Goal: Task Accomplishment & Management: Manage account settings

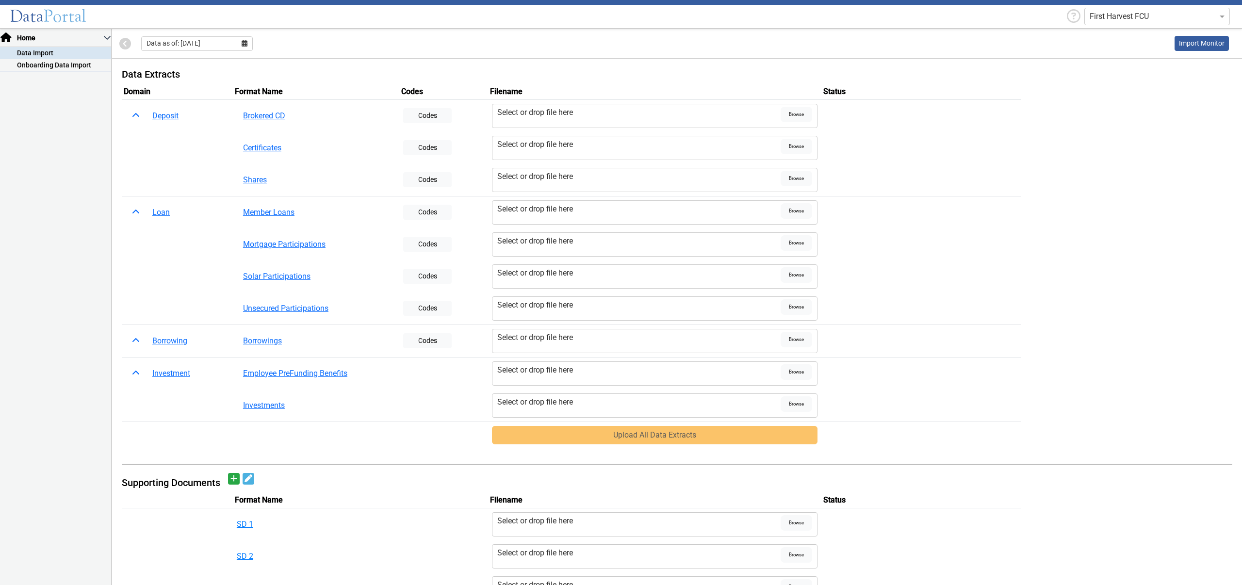
click at [94, 122] on nav "Home Data Import Onboarding Data Import" at bounding box center [56, 307] width 112 height 556
drag, startPoint x: 226, startPoint y: 40, endPoint x: 215, endPoint y: 46, distance: 12.2
click at [223, 40] on div "Data as of: [DATE]" at bounding box center [197, 43] width 112 height 15
click at [196, 137] on button "Aug" at bounding box center [197, 142] width 31 height 16
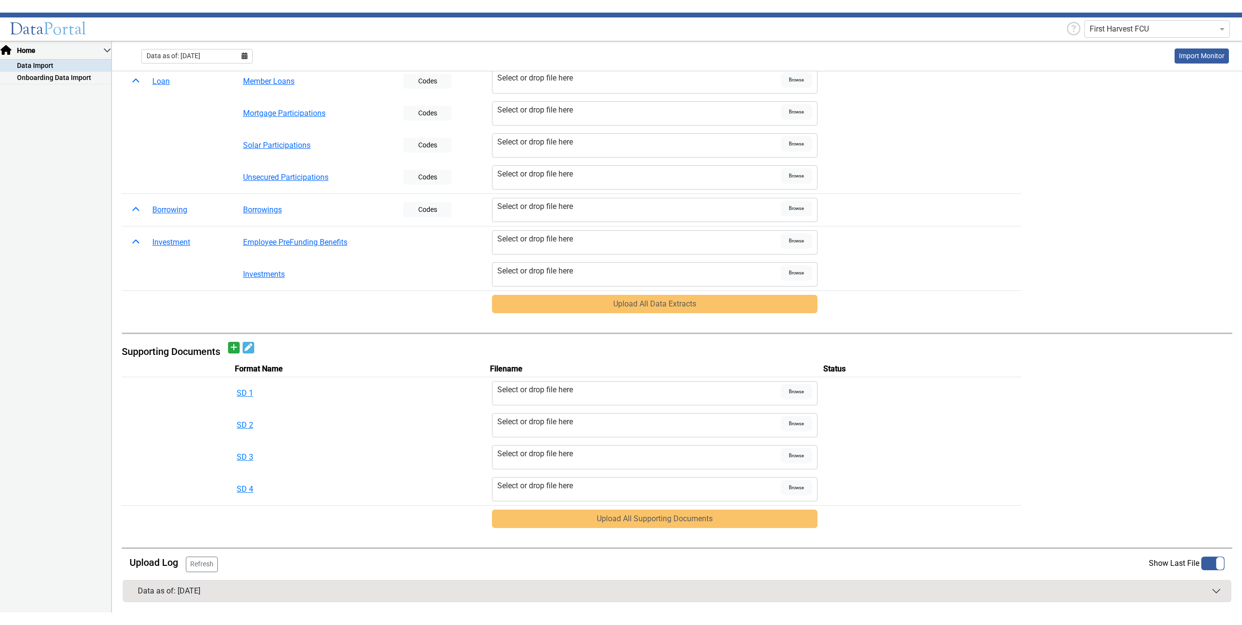
scroll to position [118, 0]
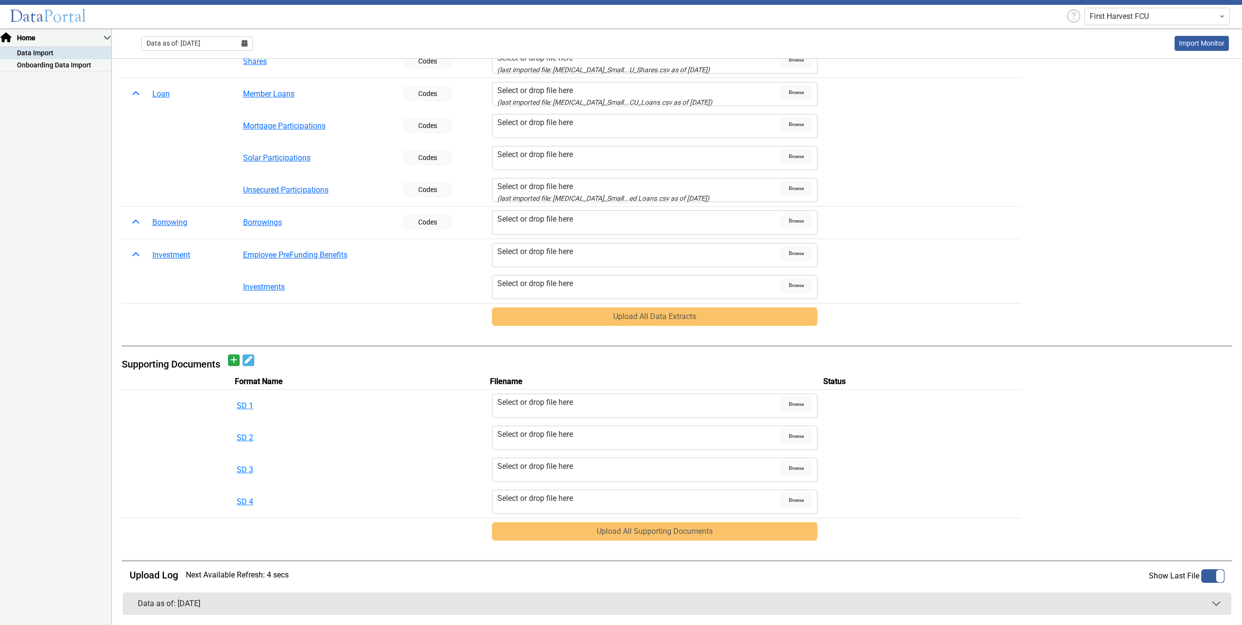
click at [265, 600] on button "Data as of: [DATE]" at bounding box center [676, 603] width 1107 height 21
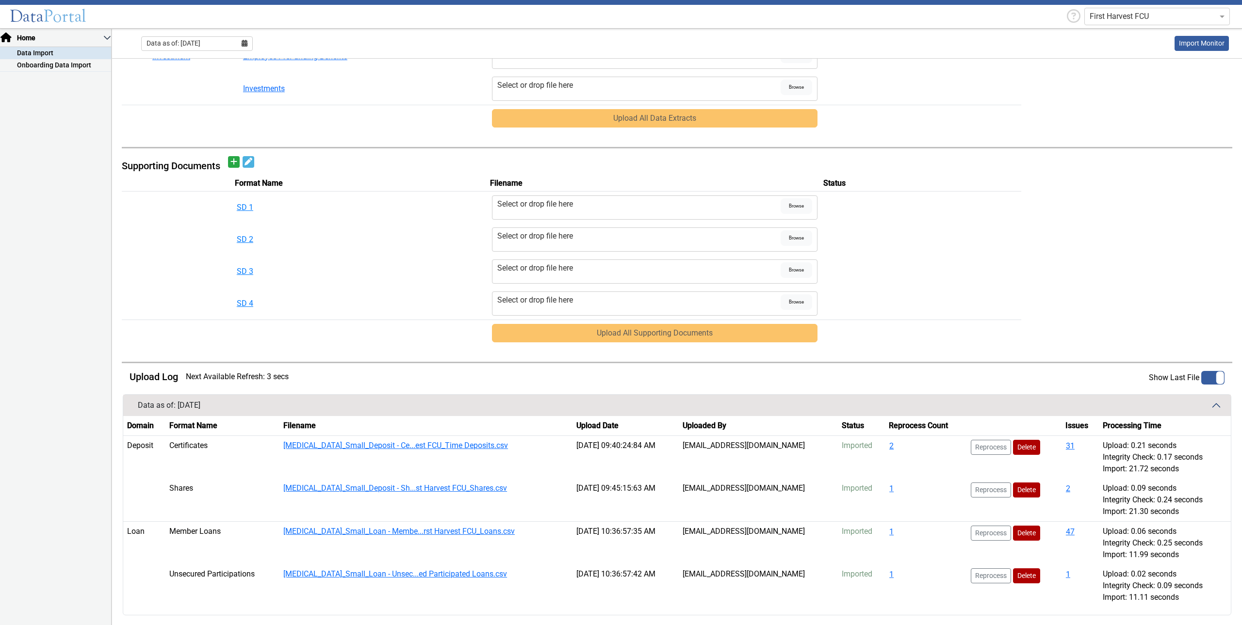
scroll to position [317, 0]
click at [1013, 445] on button "Delete" at bounding box center [1026, 446] width 27 height 15
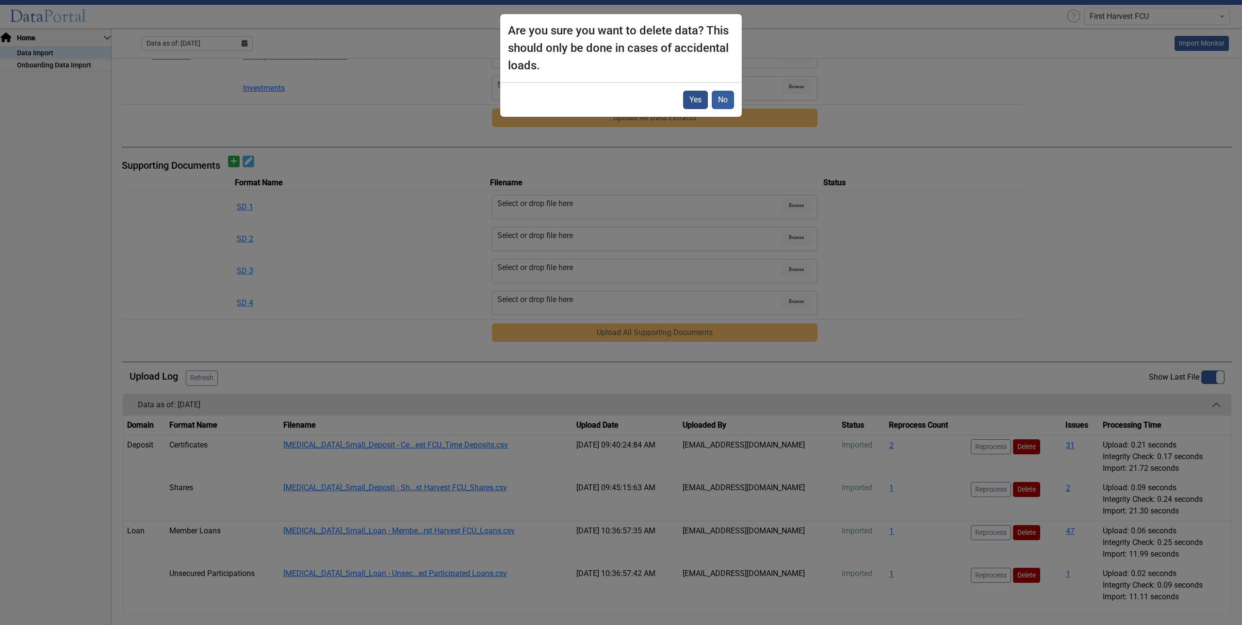
click at [690, 101] on button "Yes" at bounding box center [695, 100] width 25 height 18
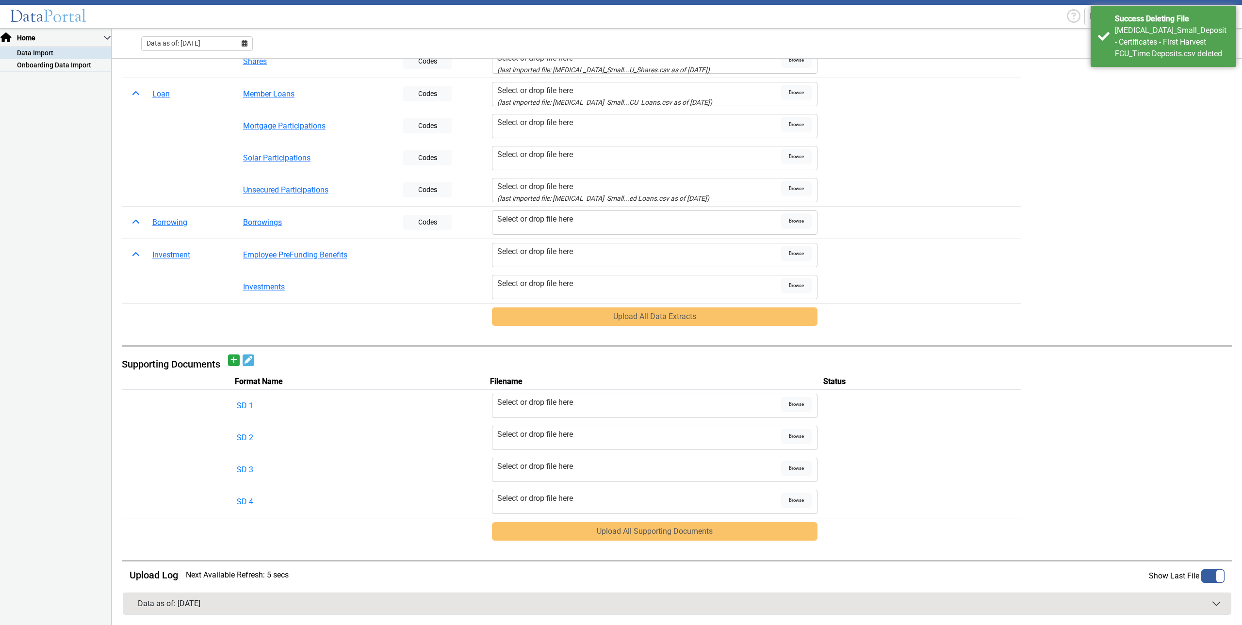
scroll to position [118, 0]
click at [1016, 601] on button "Data as of: [DATE]" at bounding box center [676, 603] width 1107 height 21
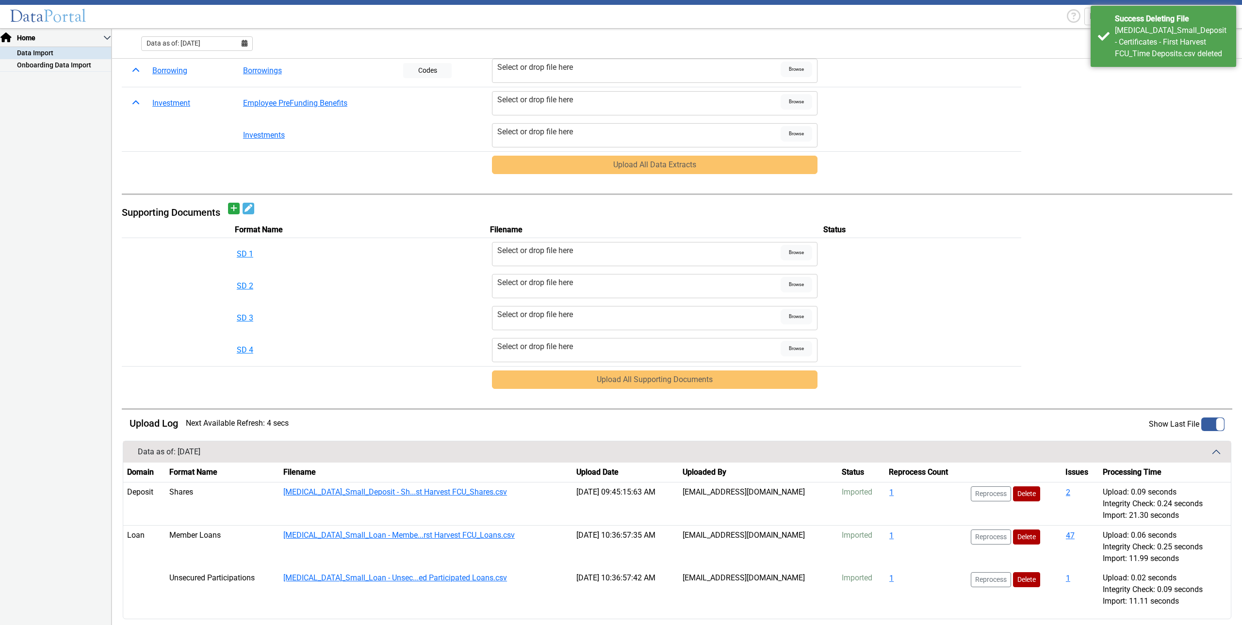
scroll to position [271, 0]
click at [1015, 535] on button "Delete" at bounding box center [1026, 536] width 27 height 15
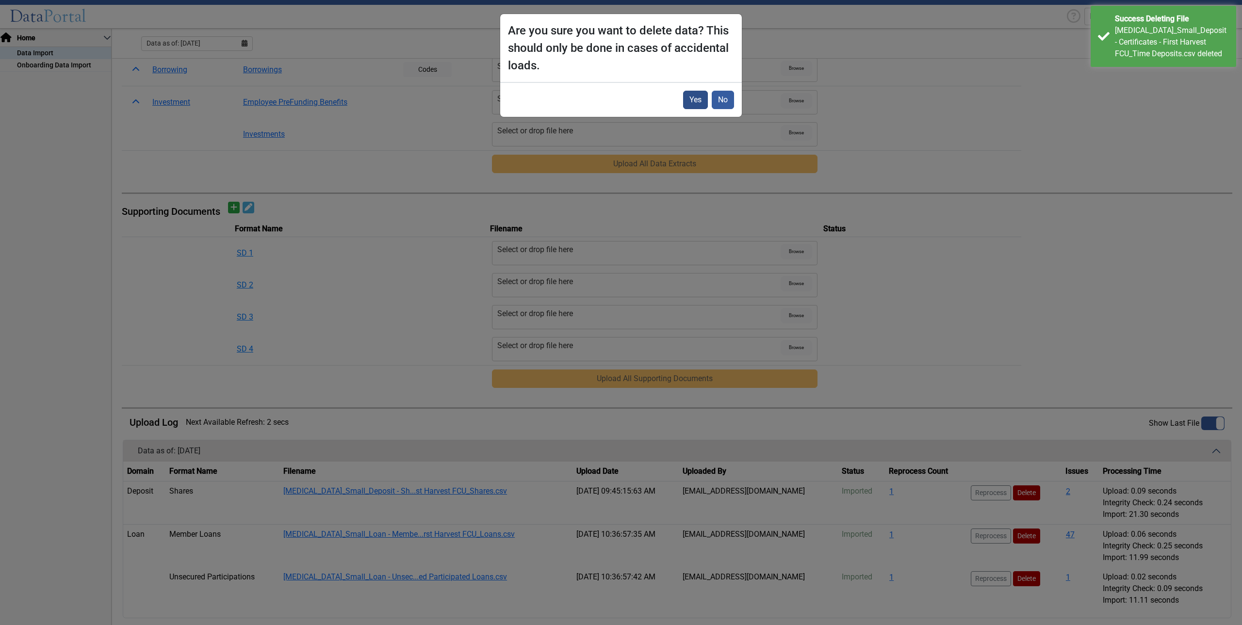
click at [701, 100] on button "Yes" at bounding box center [695, 100] width 25 height 18
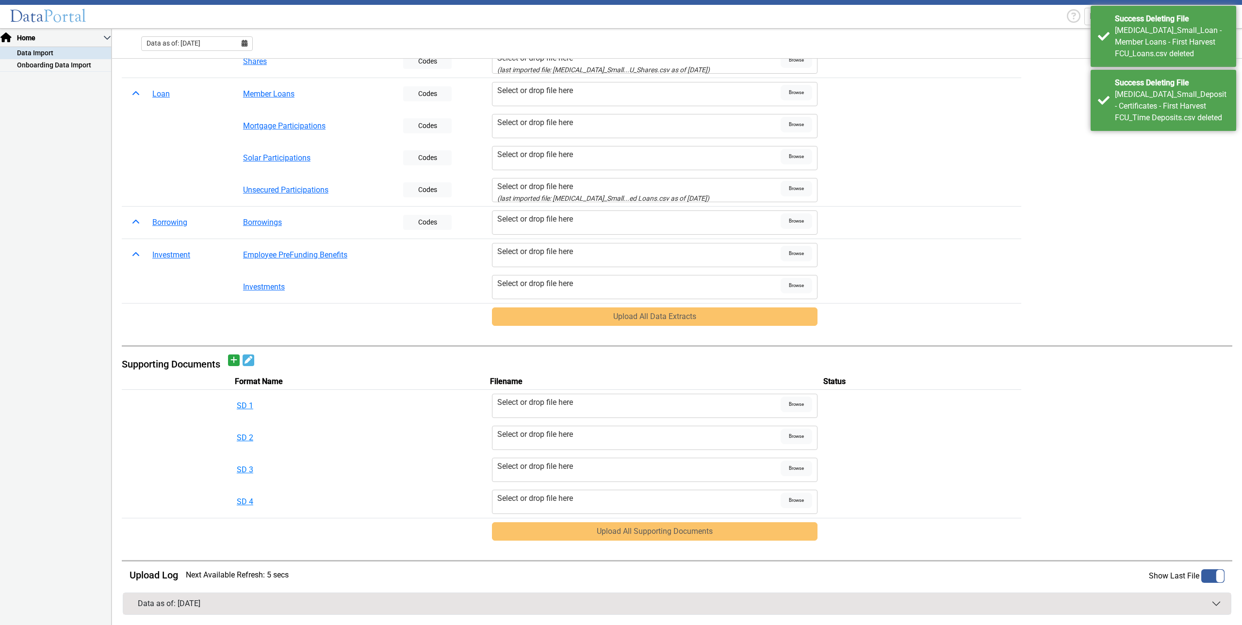
scroll to position [118, 0]
click at [1031, 605] on button "Data as of: [DATE]" at bounding box center [676, 603] width 1107 height 21
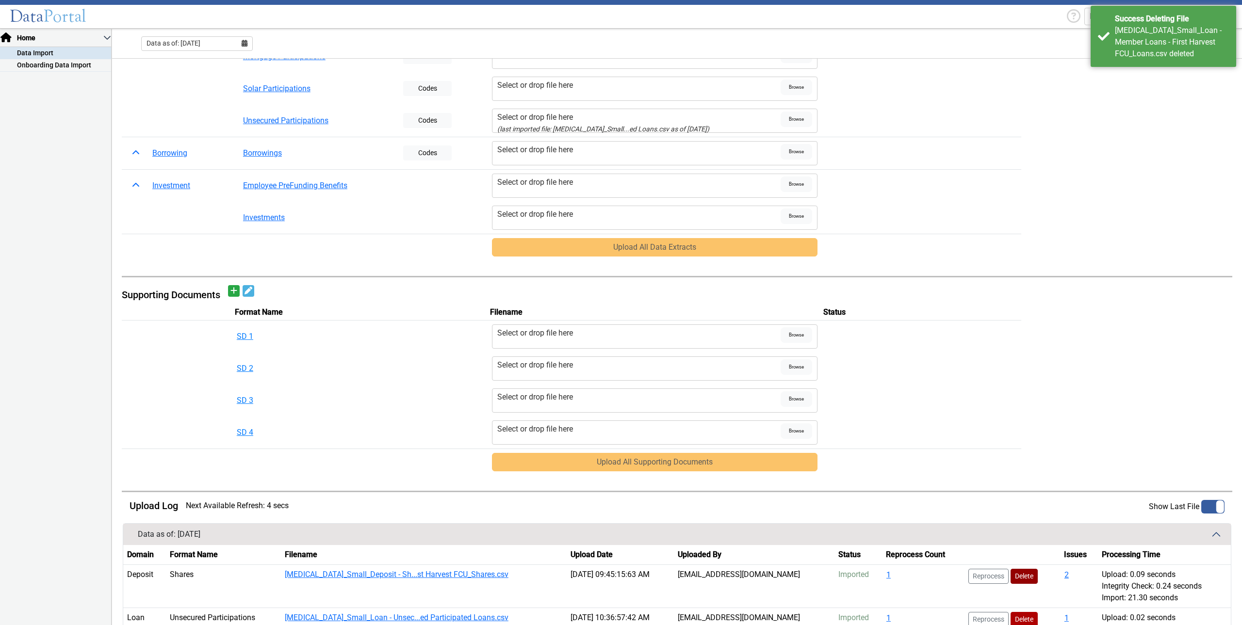
scroll to position [232, 0]
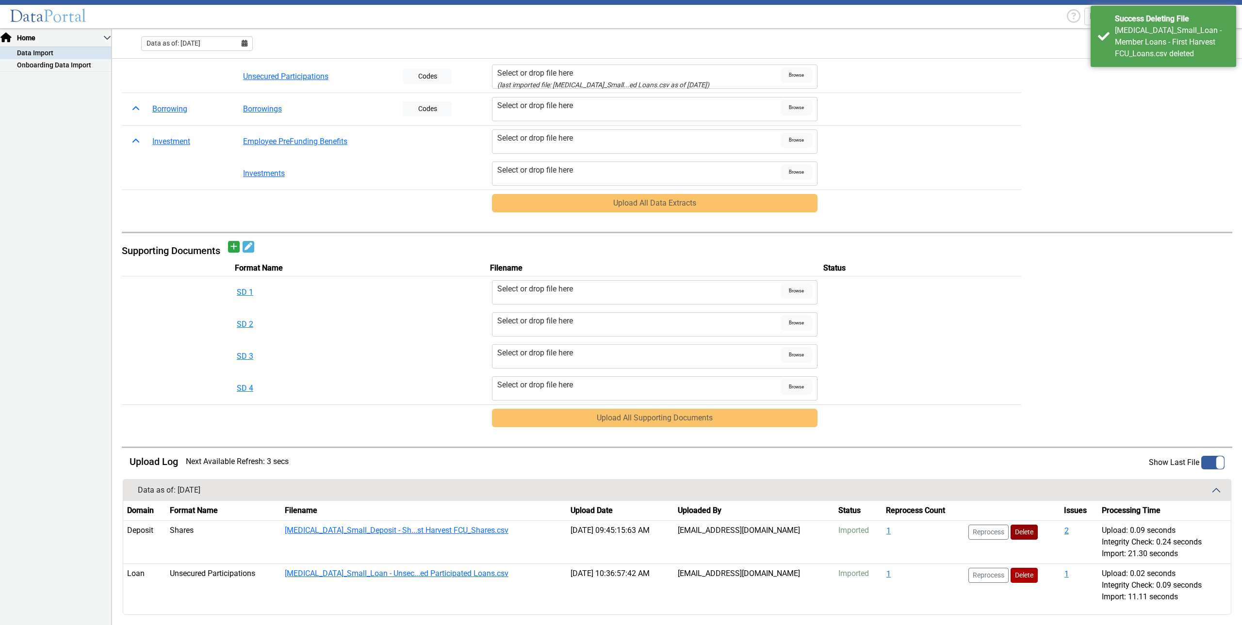
click at [1010, 527] on button "Delete" at bounding box center [1023, 532] width 27 height 15
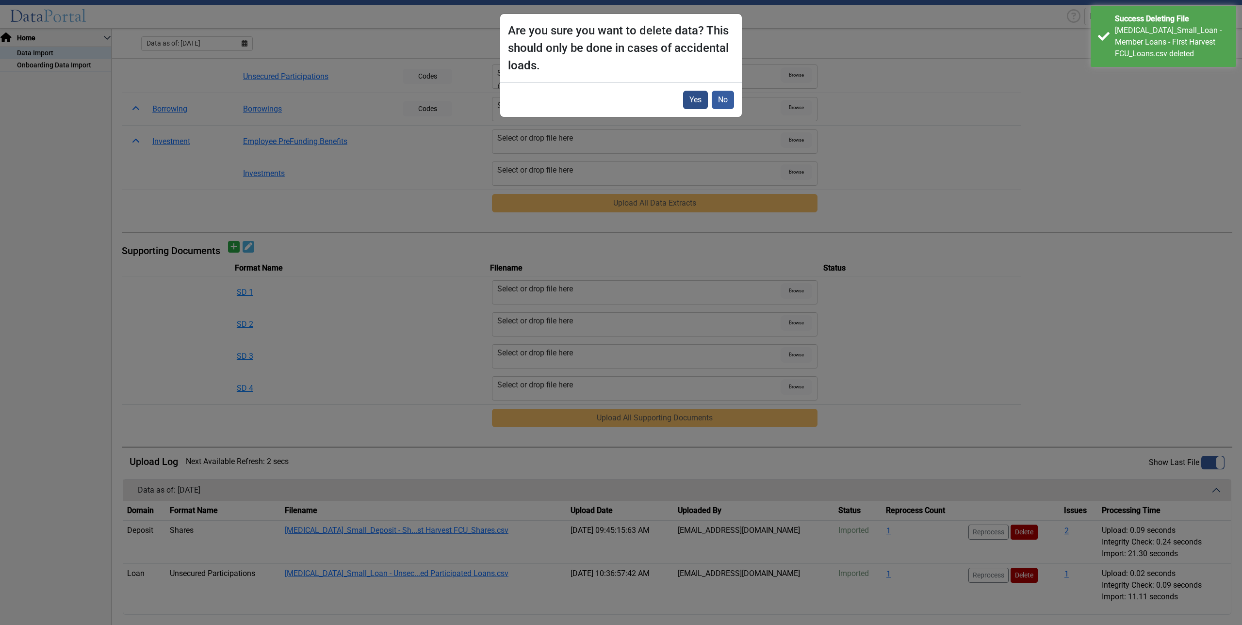
click at [698, 94] on button "Yes" at bounding box center [695, 100] width 25 height 18
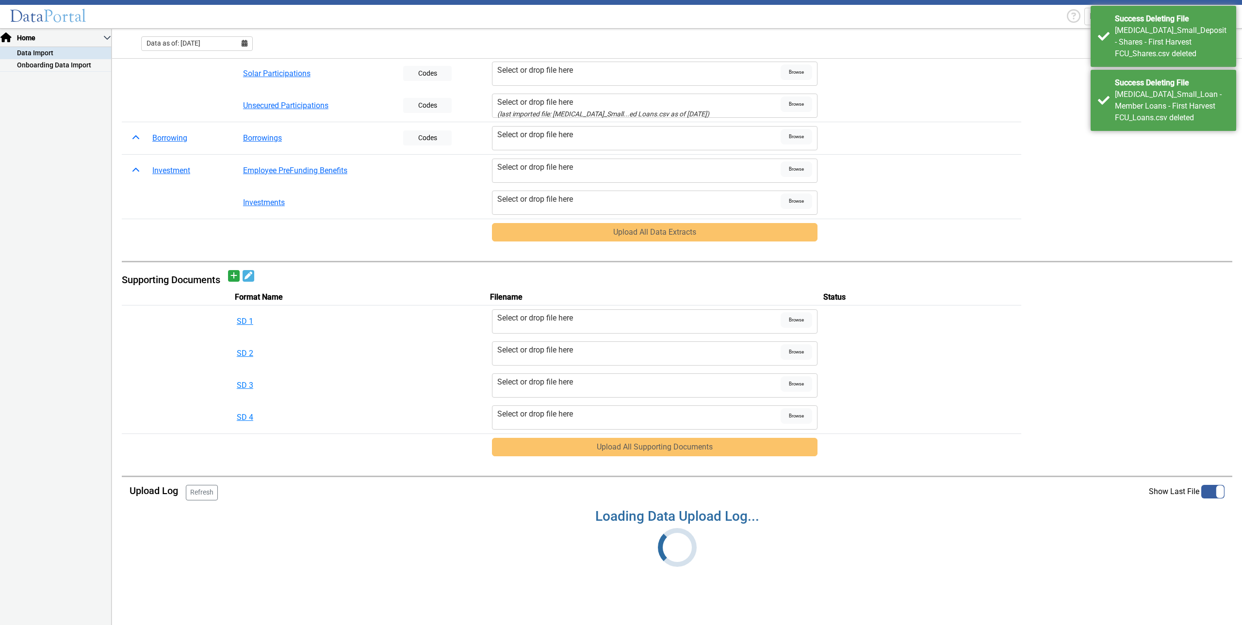
scroll to position [118, 0]
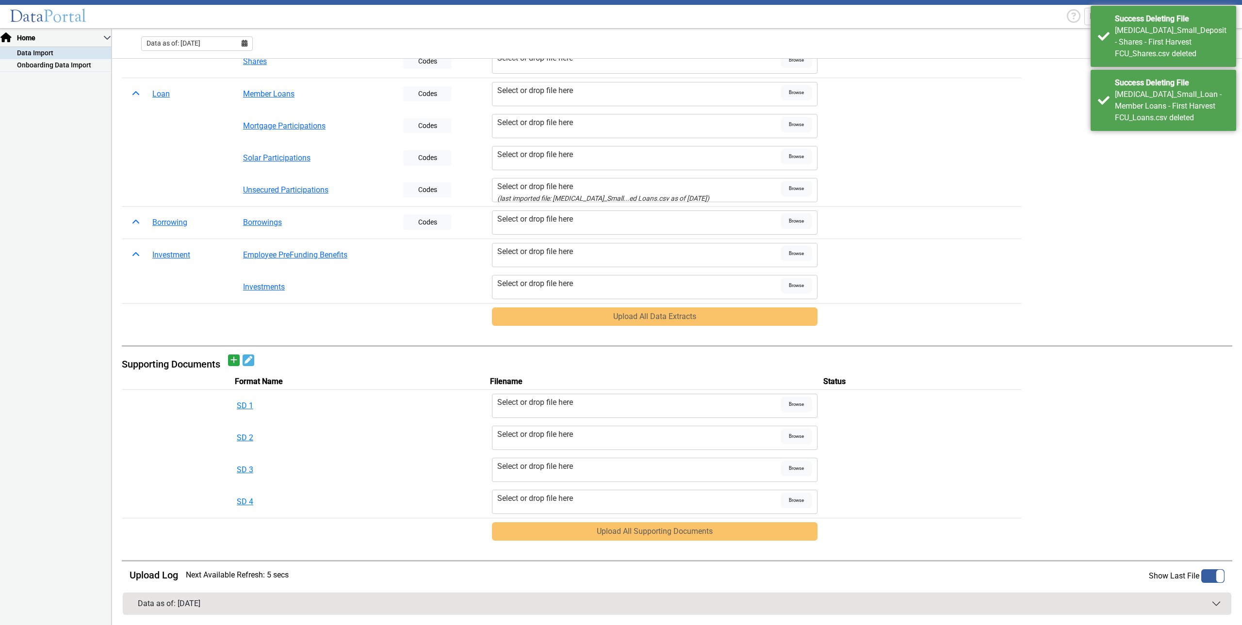
click at [1021, 605] on button "Data as of: [DATE]" at bounding box center [676, 603] width 1107 height 21
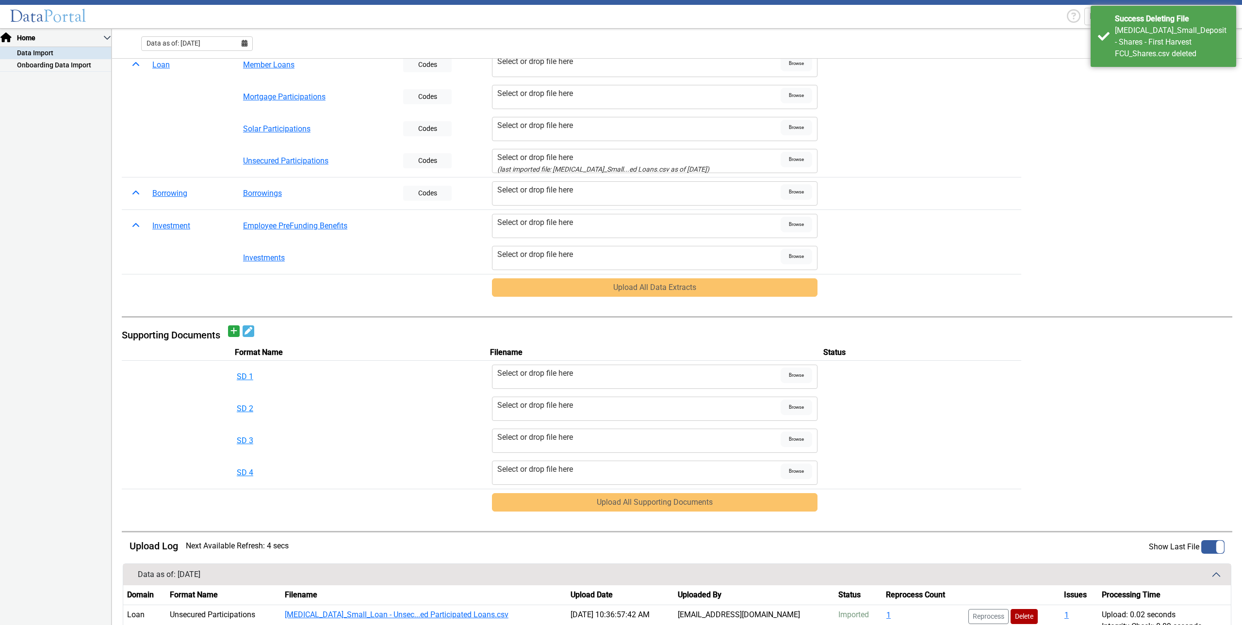
scroll to position [189, 0]
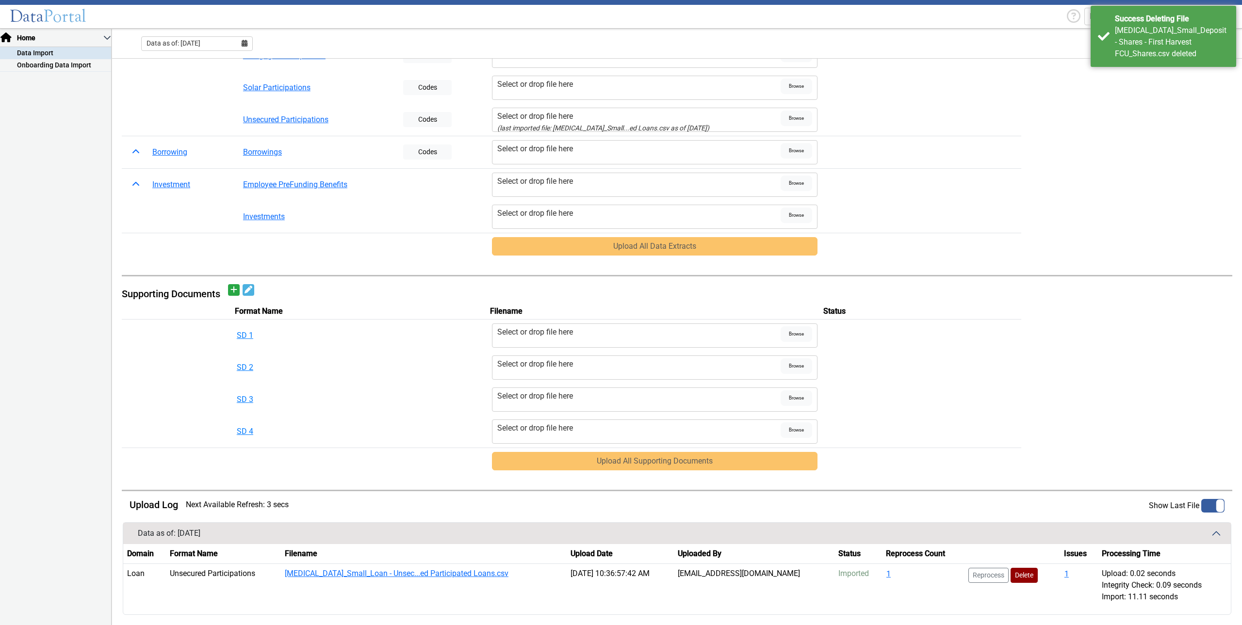
click at [1018, 576] on button "Delete" at bounding box center [1023, 575] width 27 height 15
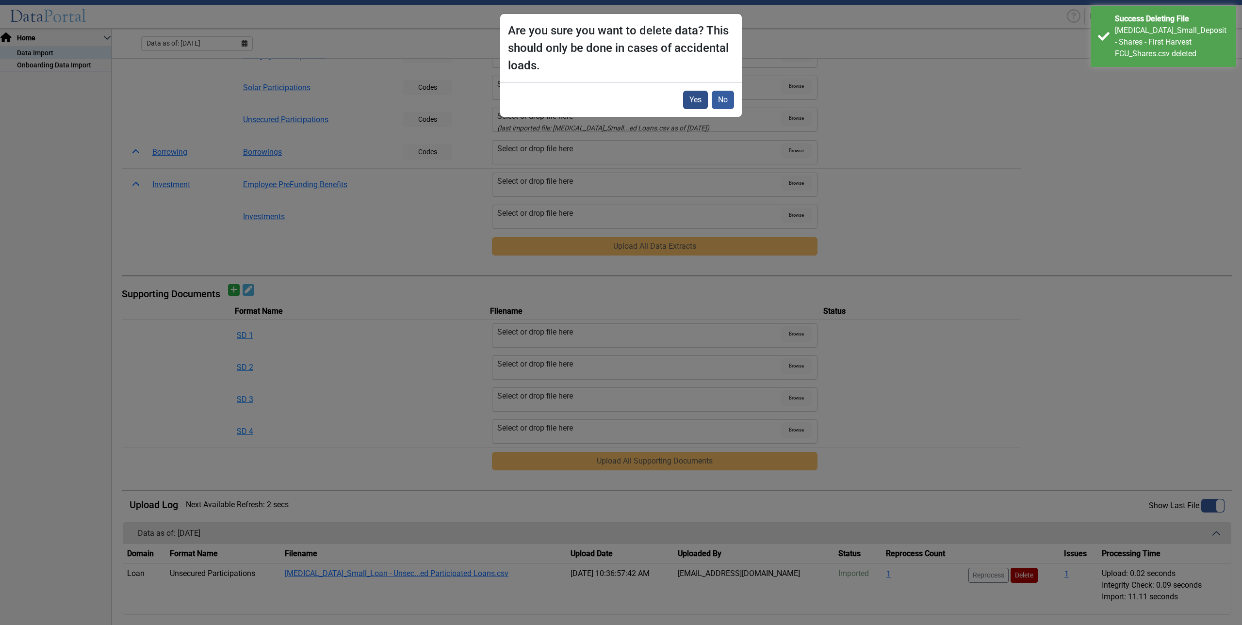
click at [701, 97] on button "Yes" at bounding box center [695, 100] width 25 height 18
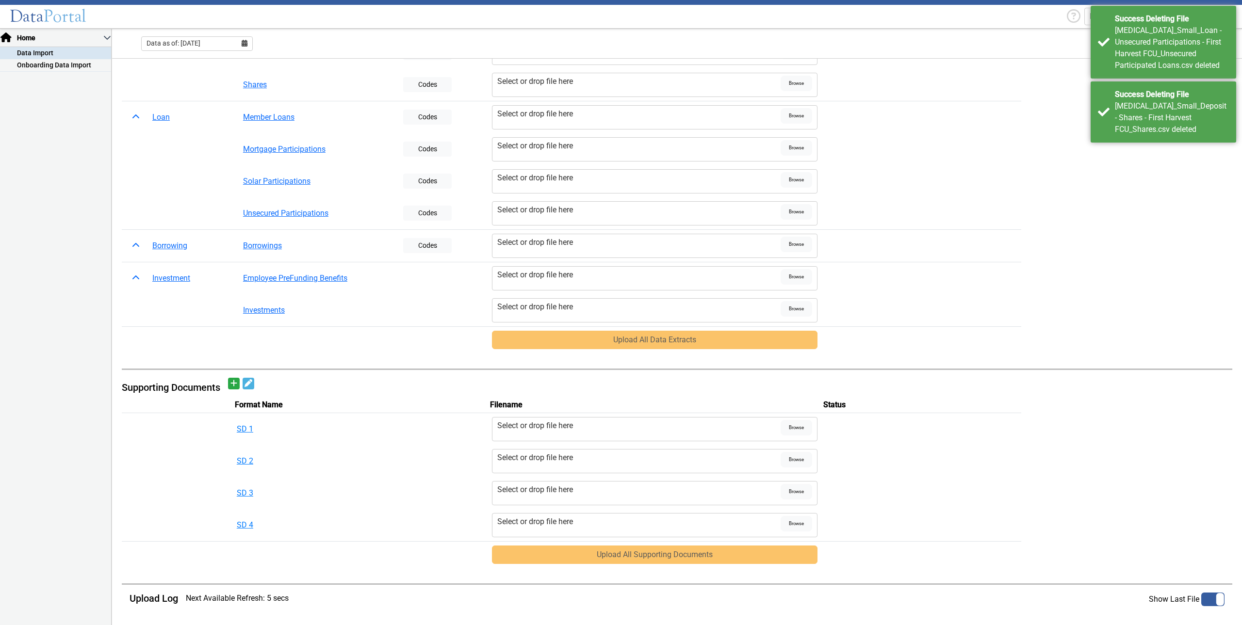
scroll to position [95, 0]
